Goal: Task Accomplishment & Management: Use online tool/utility

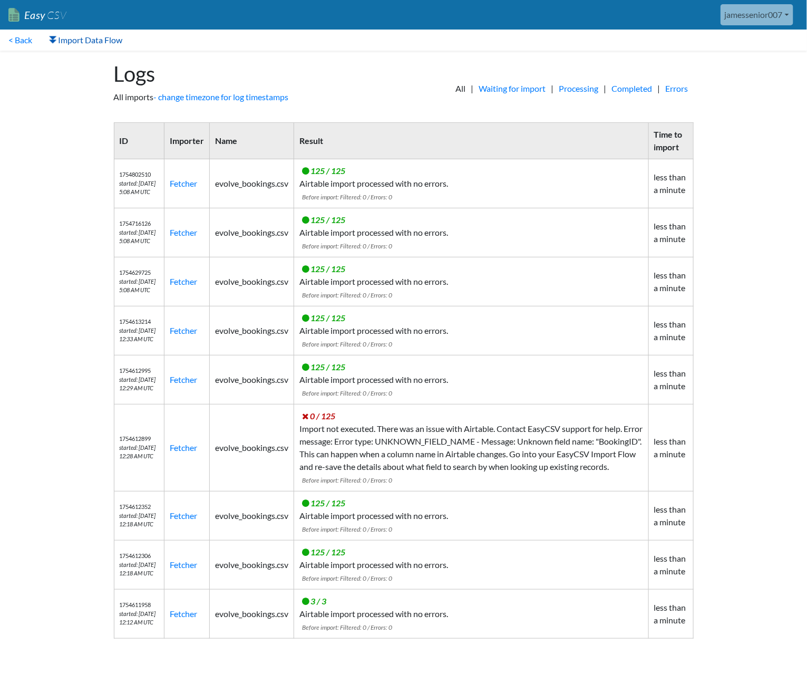
click at [68, 38] on link "Import Data Flow" at bounding box center [86, 40] width 90 height 21
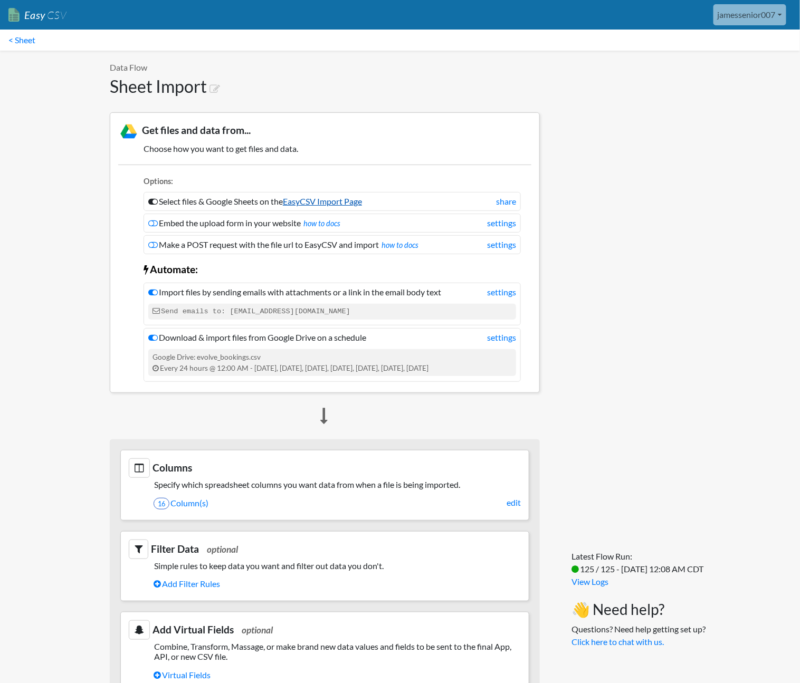
click at [362, 200] on link "EasyCSV Import Page" at bounding box center [322, 201] width 79 height 10
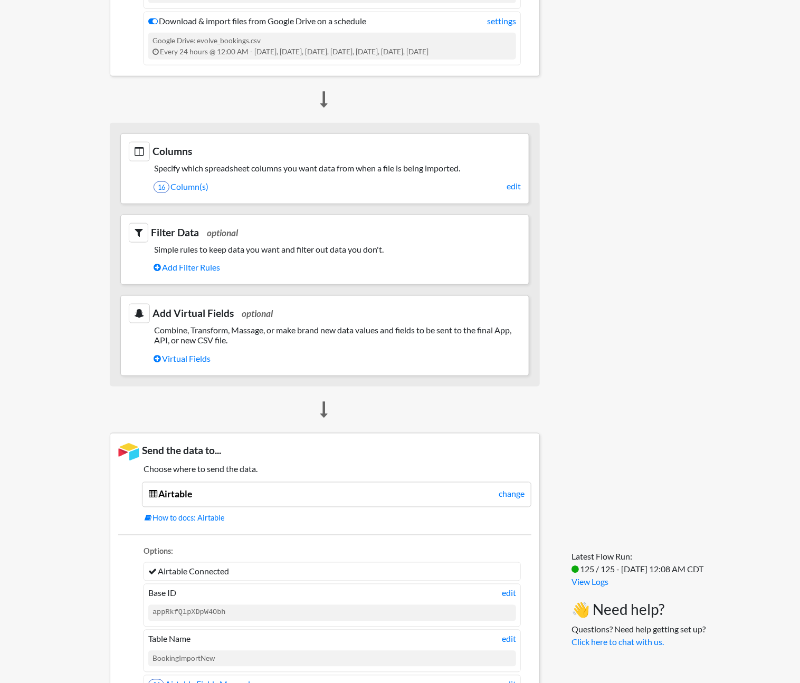
scroll to position [480, 0]
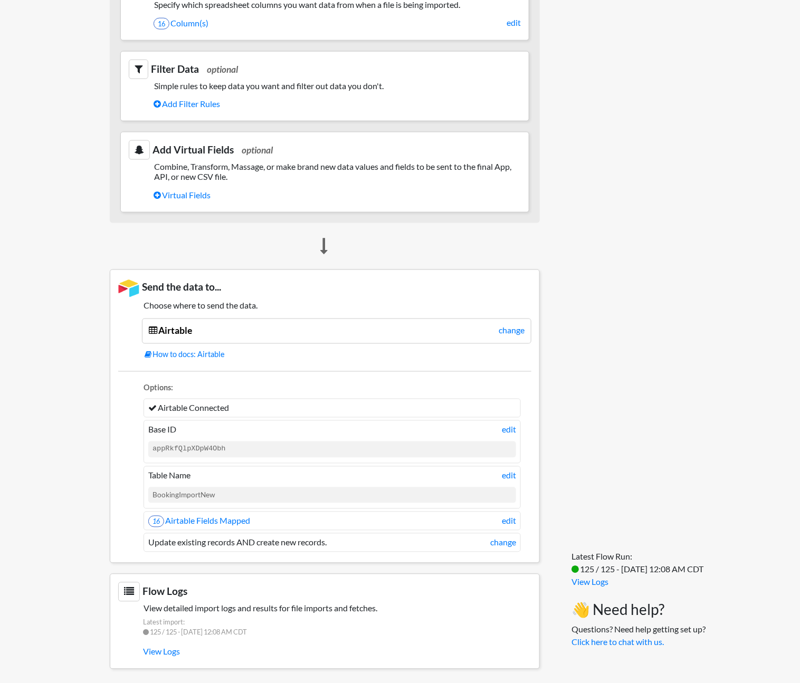
click at [244, 409] on li "Airtable Connected" at bounding box center [331, 408] width 377 height 19
click at [509, 469] on link "edit" at bounding box center [509, 475] width 14 height 13
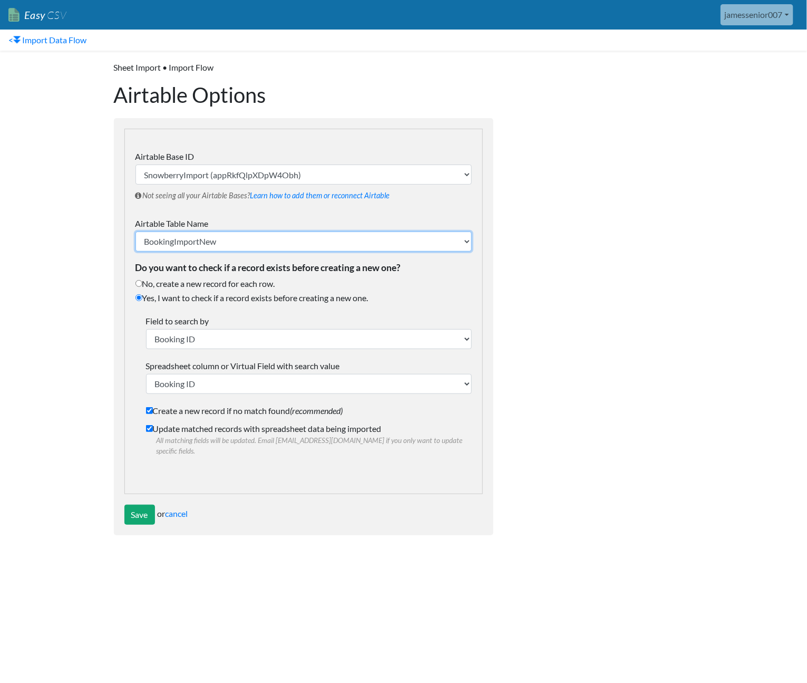
click at [266, 233] on select "Email Queue Lock Queue Email Confirmations BookingTable BookingImport Logging R…" at bounding box center [304, 242] width 336 height 20
select select "BookingTable"
click at [136, 232] on select "Email Queue Lock Queue Email Confirmations BookingTable BookingImport Logging R…" at bounding box center [304, 242] width 336 height 20
radio input "true"
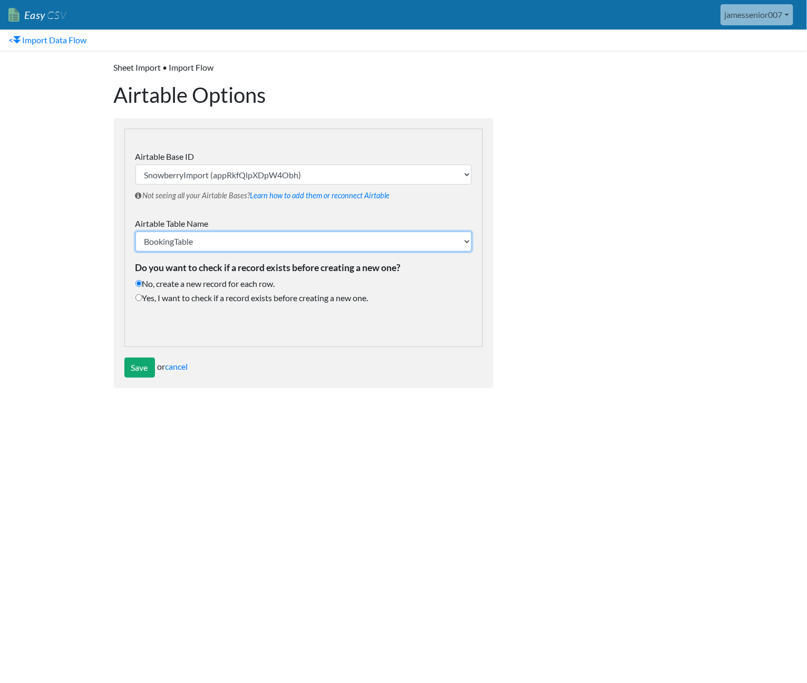
select select "ezcustom_Date (GMT)"
click at [174, 296] on label "Yes, I want to check if a record exists before creating a new one." at bounding box center [304, 298] width 336 height 13
click at [142, 296] on input "Yes, I want to check if a record exists before creating a new one." at bounding box center [139, 297] width 7 height 7
radio input "true"
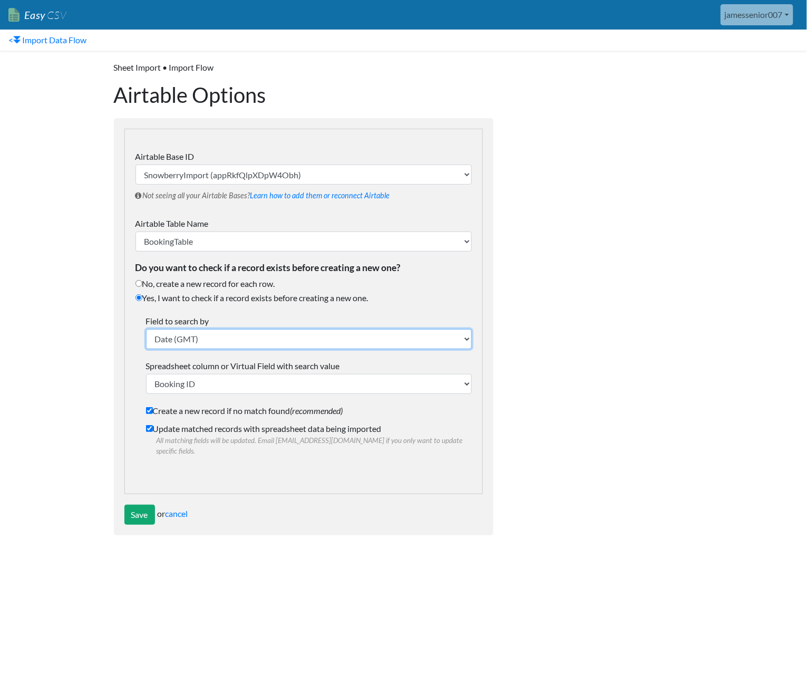
click at [210, 338] on select "Field to search by" at bounding box center [309, 339] width 326 height 20
select select "ezcustom_Booking ID"
click at [146, 329] on select "Field to search by" at bounding box center [309, 339] width 326 height 20
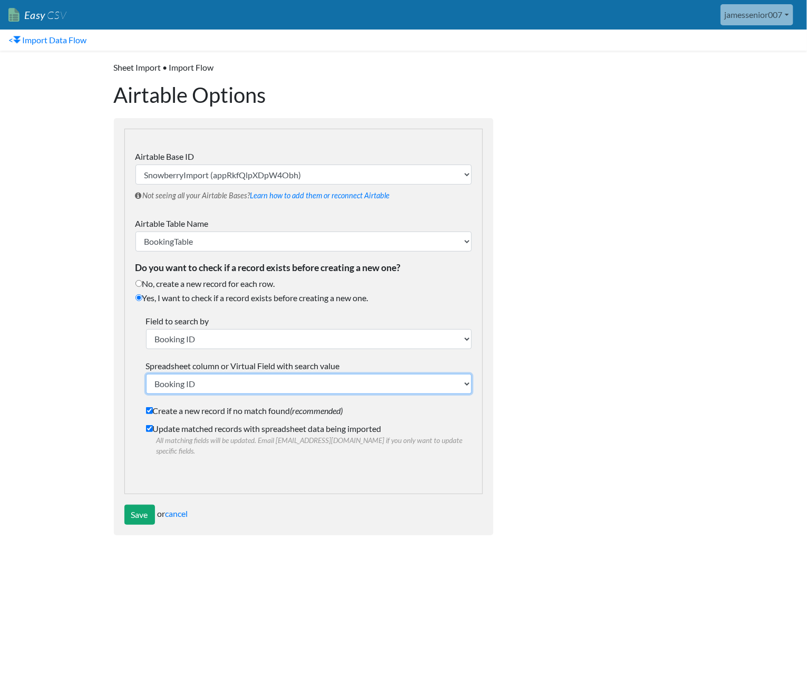
click at [231, 386] on select "Guest Name Status Booking ID Check-in Check-out Nights Total Payout Adults Chil…" at bounding box center [309, 384] width 326 height 20
click at [146, 374] on select "Guest Name Status Booking ID Check-in Check-out Nights Total Payout Adults Chil…" at bounding box center [309, 384] width 326 height 20
click at [562, 434] on div "Dynamic Value Syntax Copy & paste the text from the right-column below into you…" at bounding box center [604, 298] width 200 height 495
click at [139, 505] on input "Save" at bounding box center [139, 515] width 31 height 20
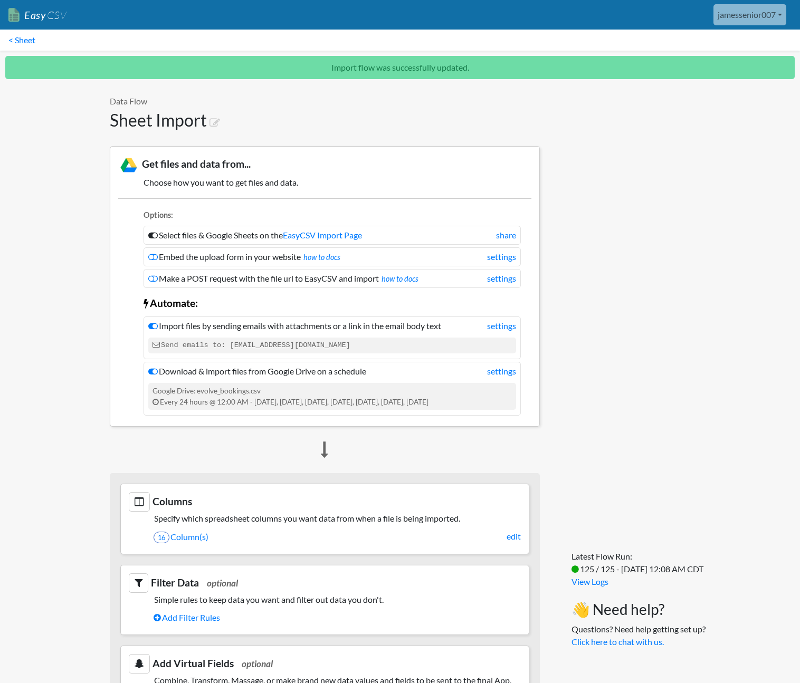
scroll to position [514, 0]
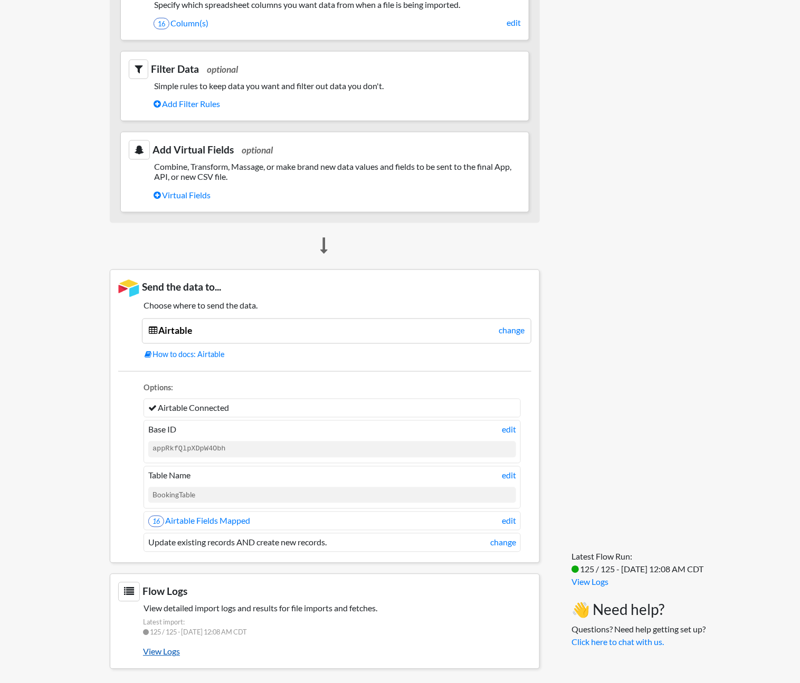
click at [160, 652] on link "View Logs" at bounding box center [337, 652] width 388 height 18
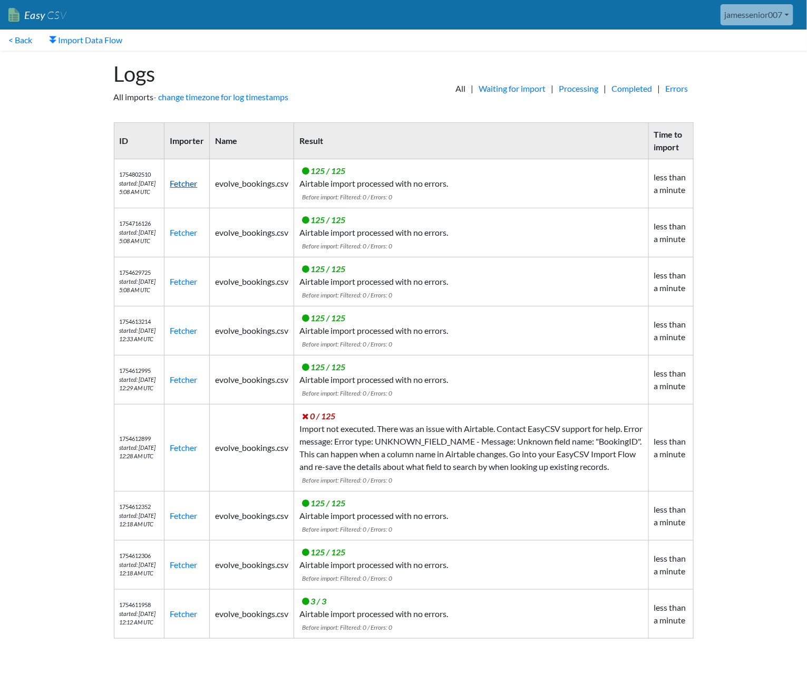
click at [182, 181] on link "Fetcher" at bounding box center [183, 183] width 27 height 10
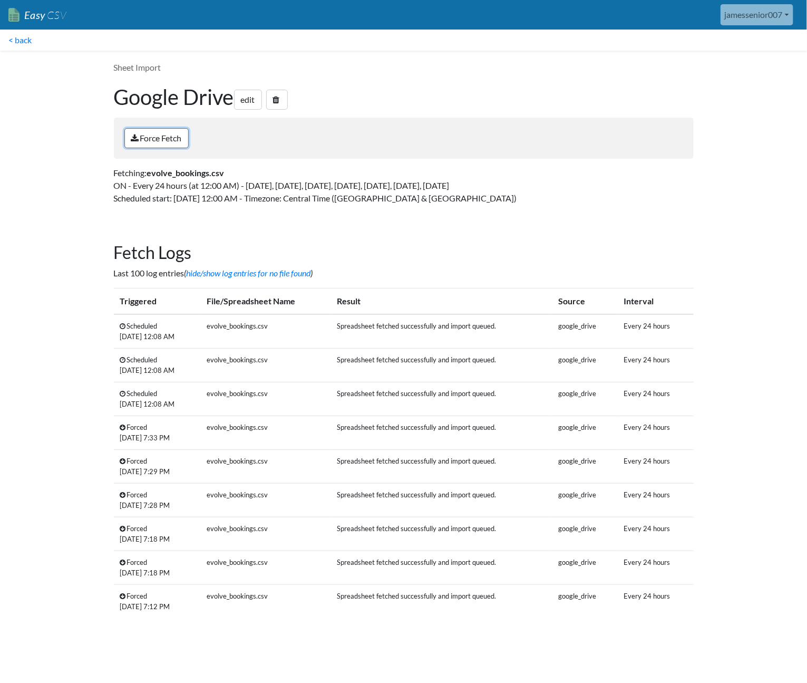
click at [177, 140] on link "Force Fetch" at bounding box center [156, 138] width 64 height 20
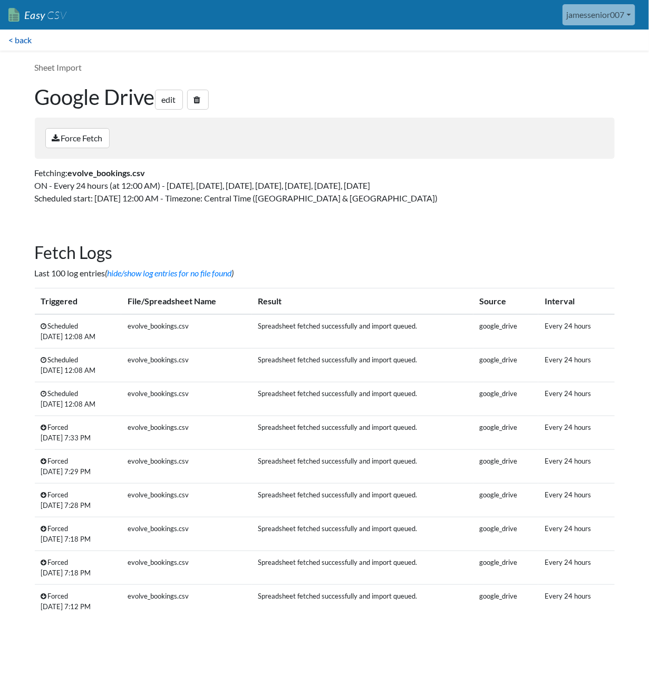
click at [17, 38] on link "< back" at bounding box center [20, 40] width 40 height 21
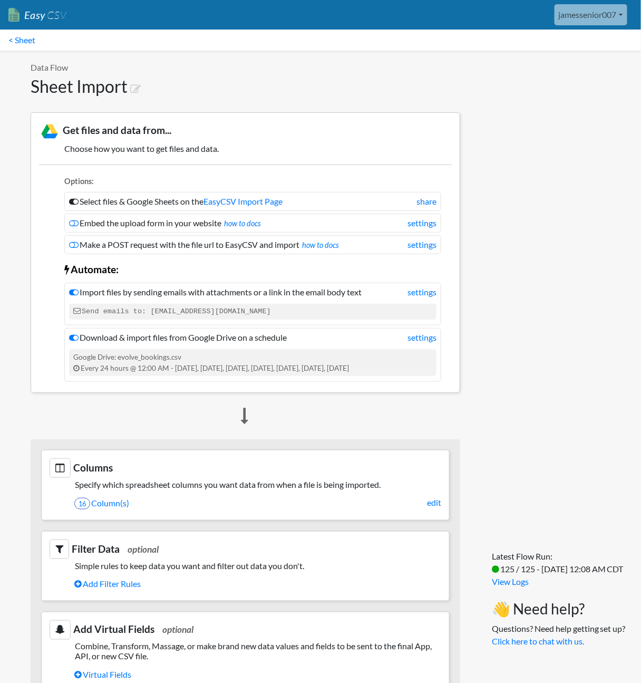
scroll to position [480, 0]
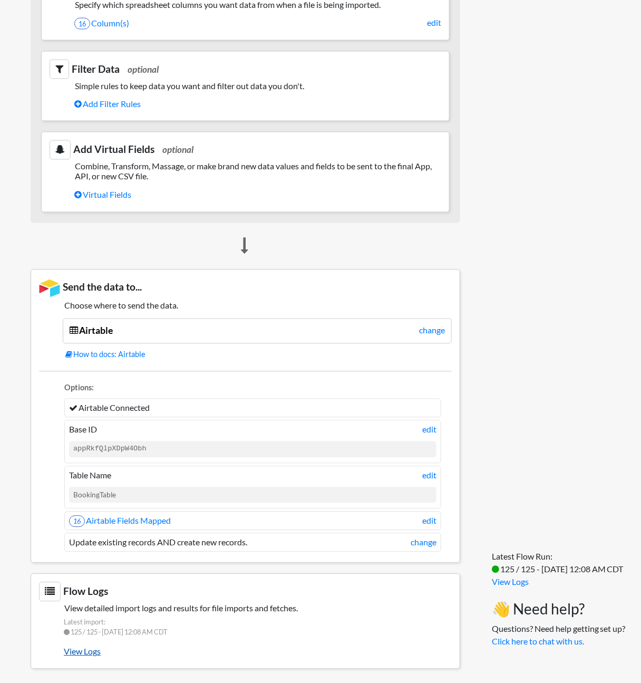
click at [85, 649] on link "View Logs" at bounding box center [258, 652] width 388 height 18
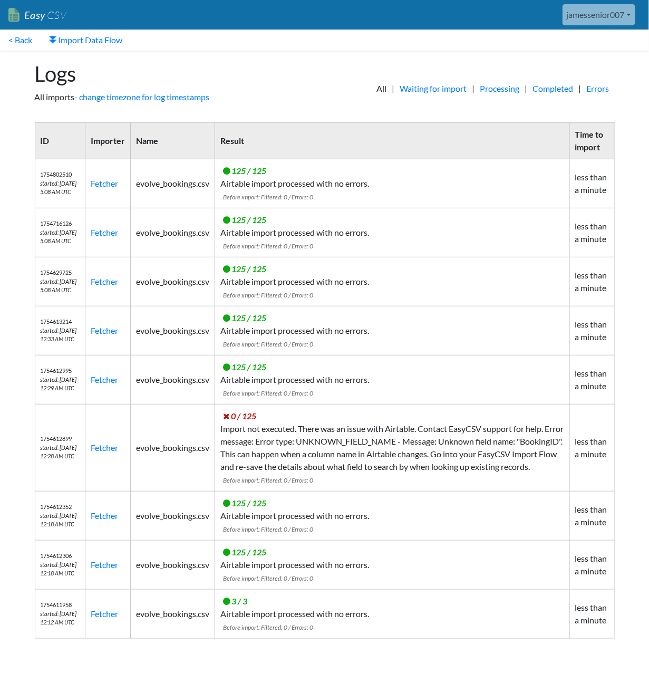
drag, startPoint x: 335, startPoint y: 180, endPoint x: 291, endPoint y: 180, distance: 44.8
click at [291, 180] on td "125 / 125 Airtable import processed with no errors. Before import: Filtered: 0 …" at bounding box center [392, 183] width 354 height 49
drag, startPoint x: 387, startPoint y: 180, endPoint x: 255, endPoint y: 180, distance: 131.8
click at [255, 180] on td "125 / 125 Airtable import processed with no errors. Before import: Filtered: 0 …" at bounding box center [392, 183] width 354 height 49
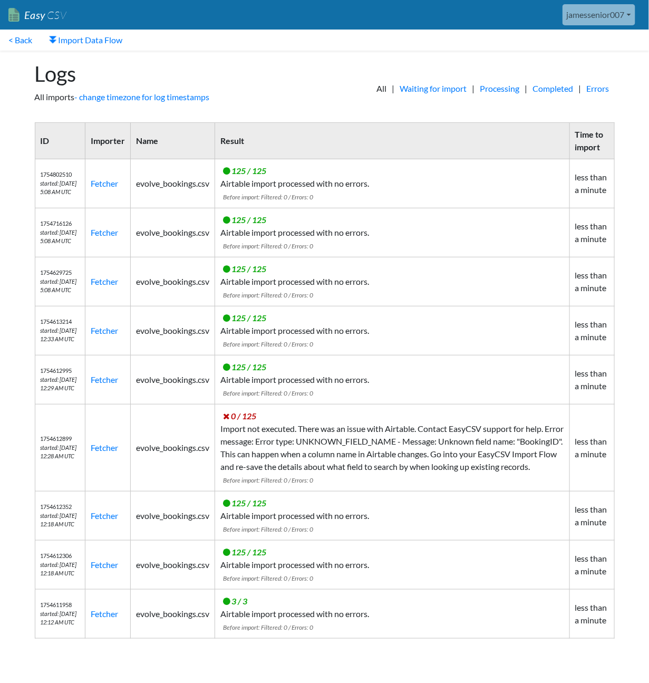
click at [255, 180] on td "125 / 125 Airtable import processed with no errors. Before import: Filtered: 0 …" at bounding box center [392, 183] width 354 height 49
drag, startPoint x: 64, startPoint y: 192, endPoint x: 43, endPoint y: 171, distance: 30.6
click at [43, 171] on td "1754802510 started: 8/10/2025 5:08 AM UTC" at bounding box center [60, 183] width 51 height 49
drag, startPoint x: 64, startPoint y: 196, endPoint x: 38, endPoint y: 172, distance: 34.7
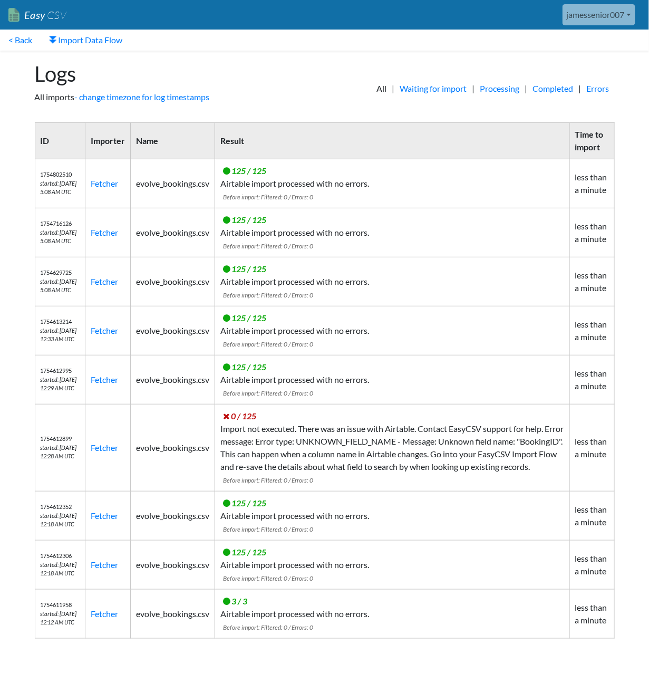
click at [38, 172] on td "1754802510 started: 8/10/2025 5:08 AM UTC" at bounding box center [60, 183] width 51 height 49
click at [45, 180] on icon "started: 8/10/2025 5:08 AM UTC" at bounding box center [59, 188] width 36 height 16
drag, startPoint x: 37, startPoint y: 166, endPoint x: 54, endPoint y: 197, distance: 35.2
click at [54, 197] on td "1754802510 started: 8/10/2025 5:08 AM UTC" at bounding box center [60, 183] width 51 height 49
click at [54, 196] on icon "started: [DATE] 5:08 AM UTC" at bounding box center [59, 188] width 36 height 16
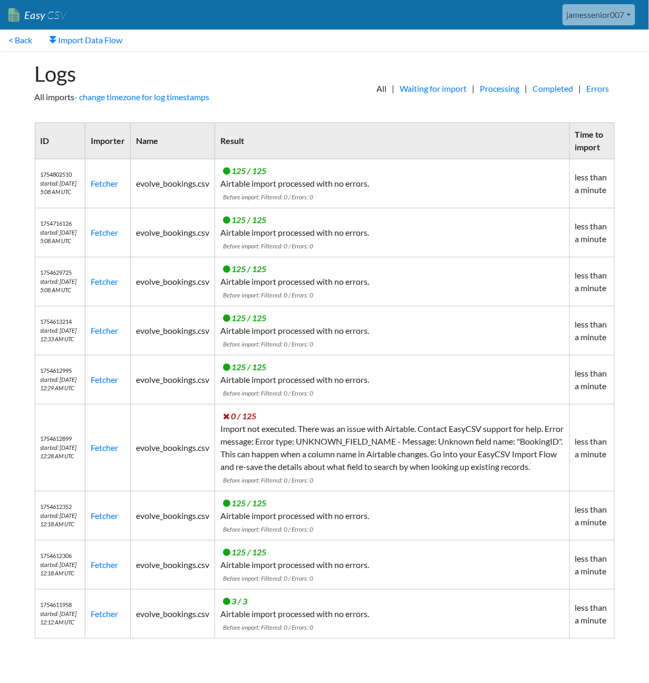
drag, startPoint x: 79, startPoint y: 197, endPoint x: 45, endPoint y: 161, distance: 50.0
click at [45, 162] on td "1754802510 started: 8/10/2025 5:08 AM UTC" at bounding box center [60, 183] width 51 height 49
click at [45, 161] on td "1754802510 started: 8/10/2025 5:08 AM UTC" at bounding box center [60, 183] width 51 height 49
drag, startPoint x: 49, startPoint y: 176, endPoint x: 64, endPoint y: 192, distance: 23.1
click at [64, 192] on td "1754802510 started: 8/10/2025 5:08 AM UTC" at bounding box center [60, 183] width 51 height 49
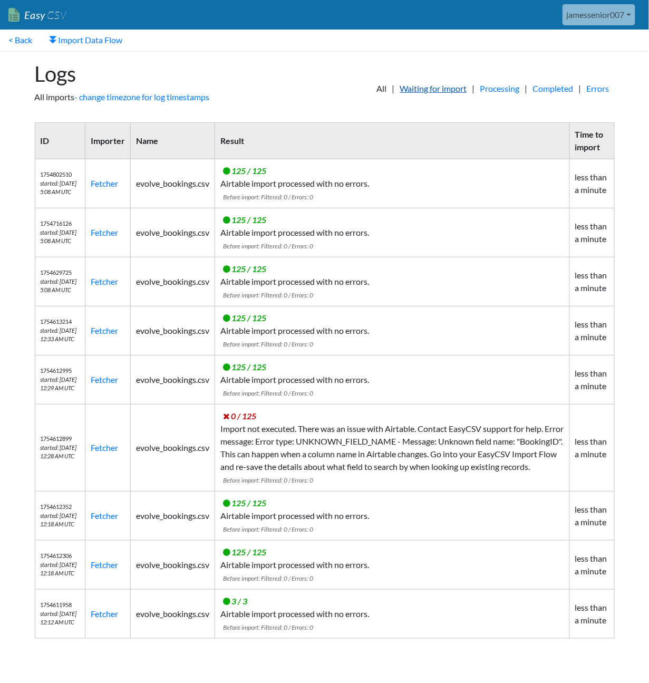
click at [430, 89] on link "Waiting for import" at bounding box center [434, 88] width 78 height 13
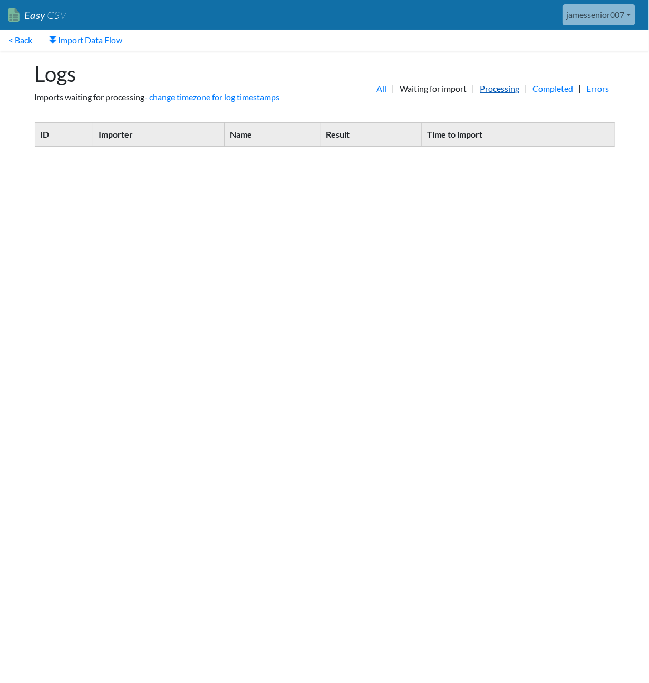
click at [489, 90] on link "Processing" at bounding box center [500, 88] width 50 height 13
click at [550, 89] on link "Completed" at bounding box center [553, 88] width 51 height 13
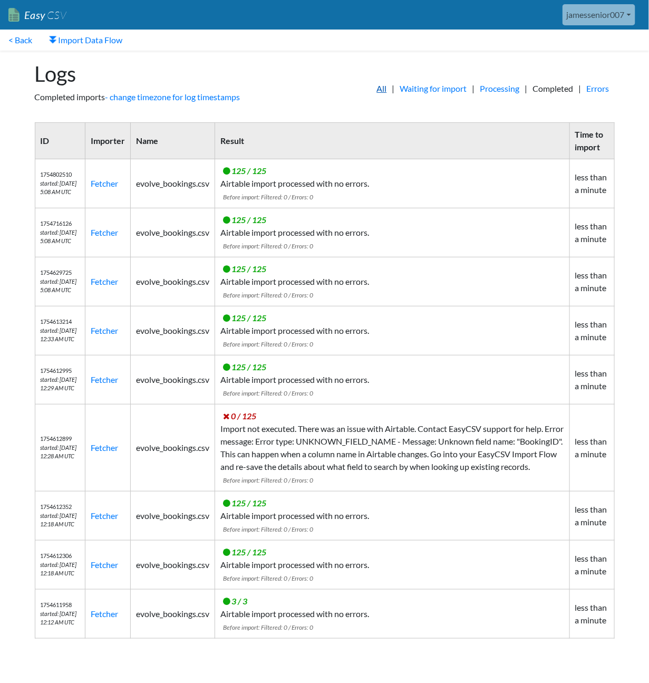
click at [372, 91] on link "All" at bounding box center [382, 88] width 21 height 13
click at [84, 48] on link "Import Data Flow" at bounding box center [86, 40] width 90 height 21
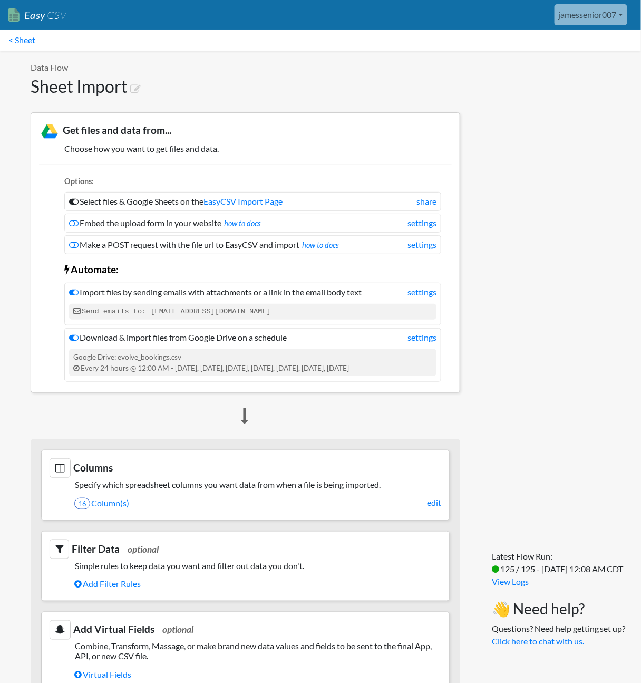
scroll to position [480, 0]
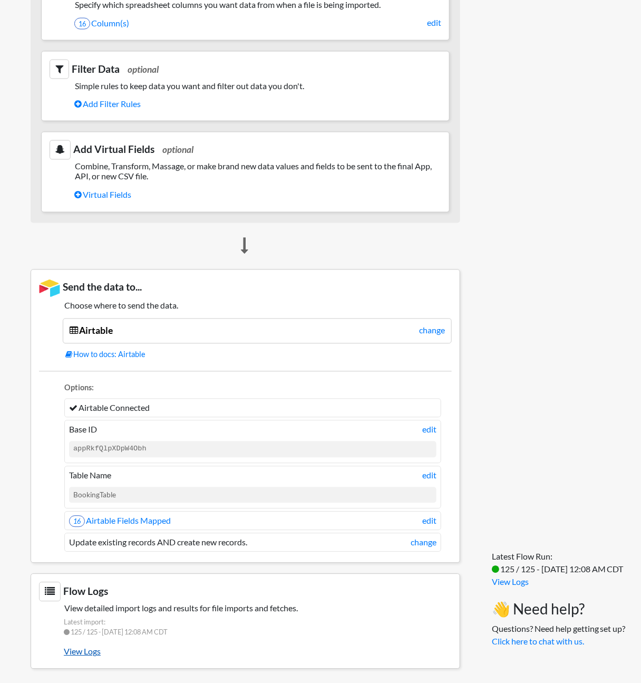
click at [90, 646] on link "View Logs" at bounding box center [258, 652] width 388 height 18
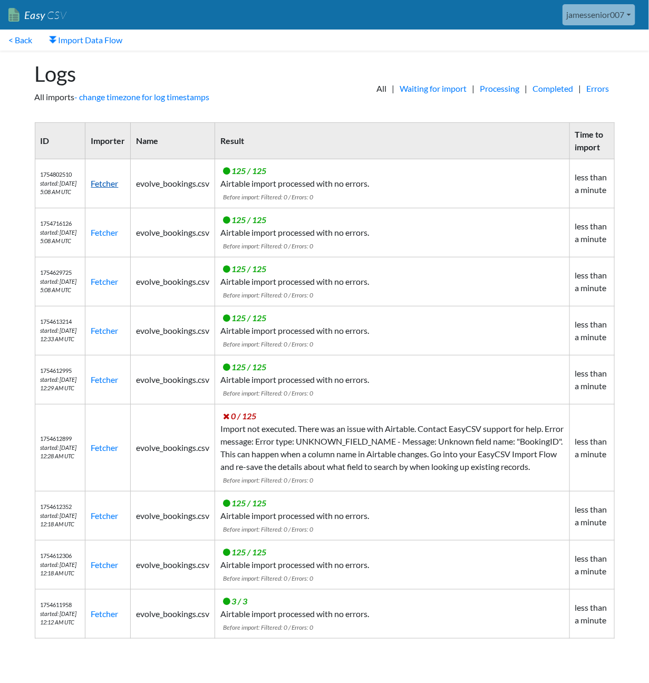
click at [109, 186] on link "Fetcher" at bounding box center [104, 183] width 27 height 10
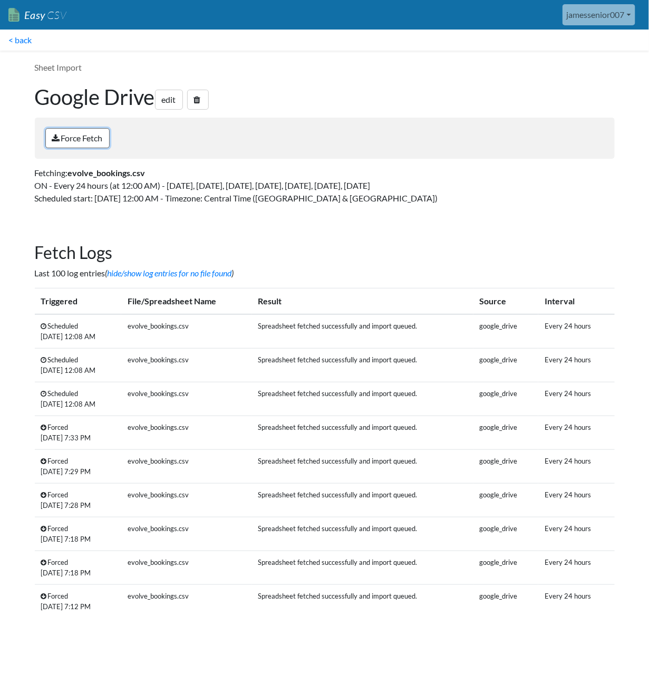
click at [84, 141] on link "Force Fetch" at bounding box center [77, 138] width 64 height 20
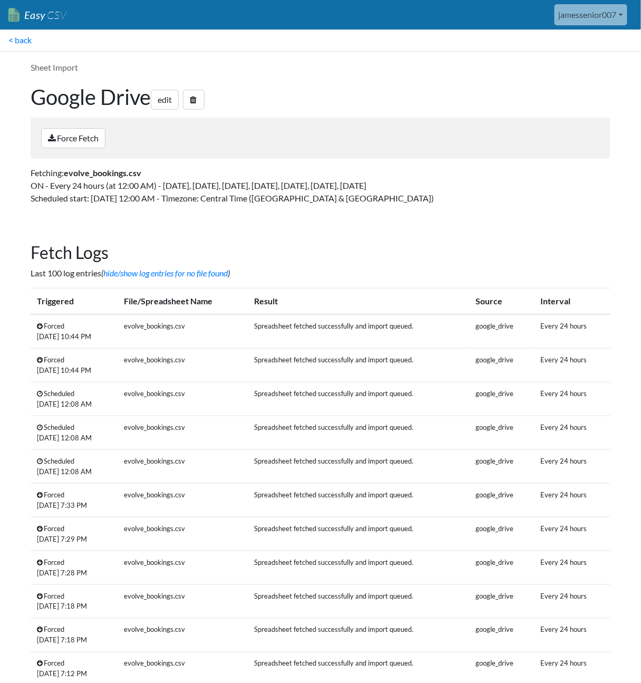
drag, startPoint x: 277, startPoint y: 325, endPoint x: 416, endPoint y: 329, distance: 138.8
click at [416, 329] on td "Spreadsheet fetched successfully and import queued." at bounding box center [358, 331] width 221 height 34
drag, startPoint x: 367, startPoint y: 360, endPoint x: 338, endPoint y: 360, distance: 29.0
click at [338, 360] on td "Spreadsheet fetched successfully and import queued." at bounding box center [358, 366] width 221 height 34
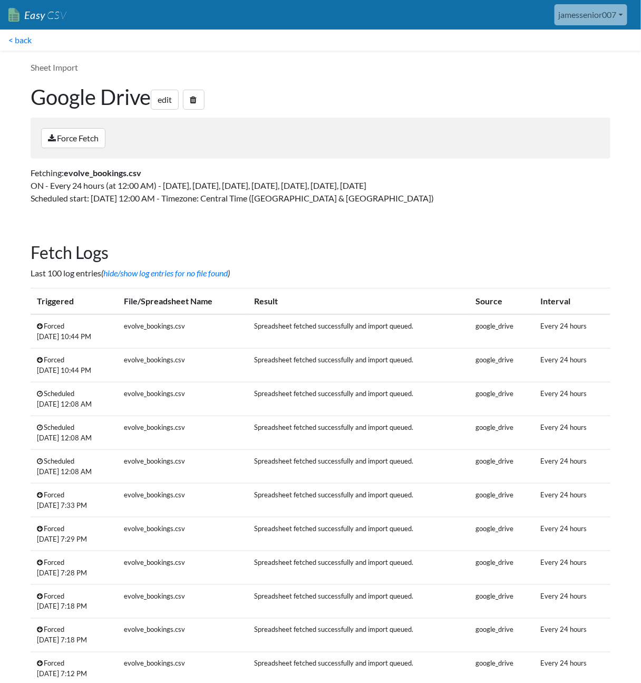
click at [338, 360] on td "Spreadsheet fetched successfully and import queued." at bounding box center [358, 366] width 221 height 34
